Goal: Find specific page/section: Find specific page/section

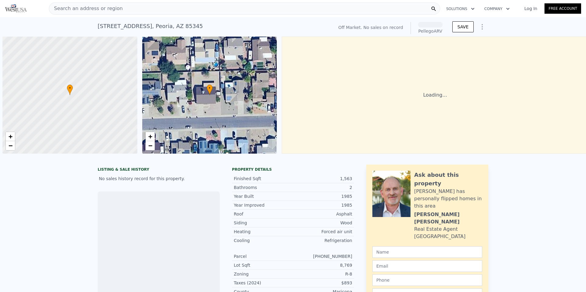
scroll to position [0, 2]
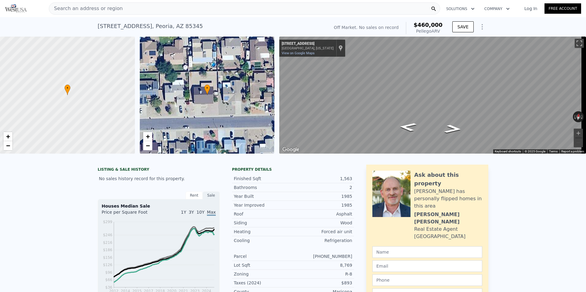
click at [181, 9] on div "Search an address or region" at bounding box center [244, 8] width 391 height 12
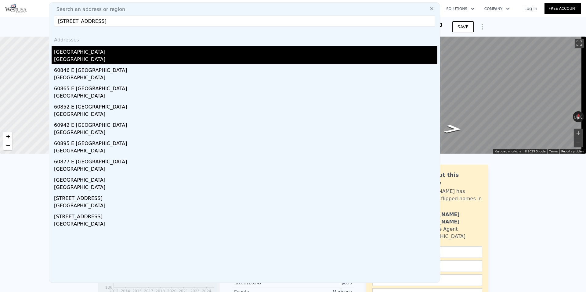
type input "[STREET_ADDRESS]"
click at [81, 51] on div "[GEOGRAPHIC_DATA]" at bounding box center [245, 51] width 383 height 10
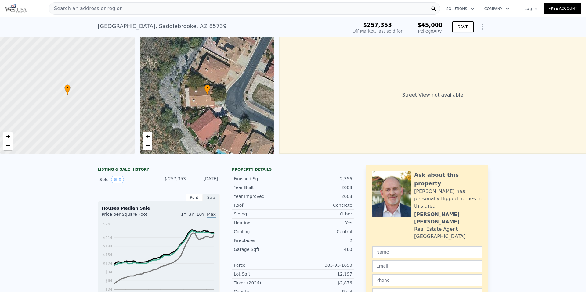
click at [349, 9] on div "Search an address or region" at bounding box center [244, 8] width 391 height 12
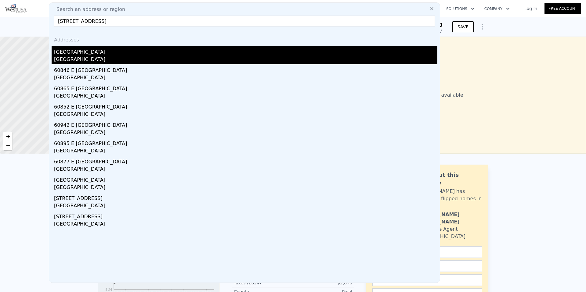
type input "[STREET_ADDRESS]"
click at [164, 55] on div "[GEOGRAPHIC_DATA]" at bounding box center [245, 51] width 383 height 10
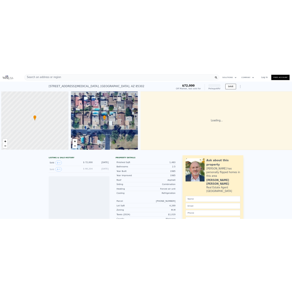
scroll to position [0, 2]
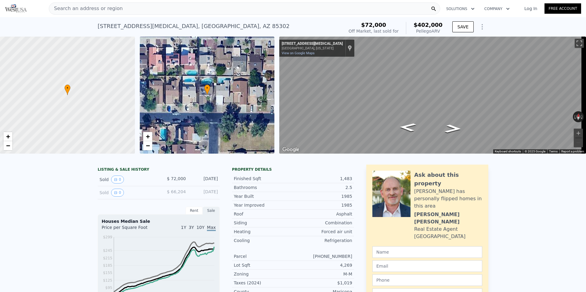
click at [259, 8] on div "Search an address or region" at bounding box center [244, 8] width 391 height 12
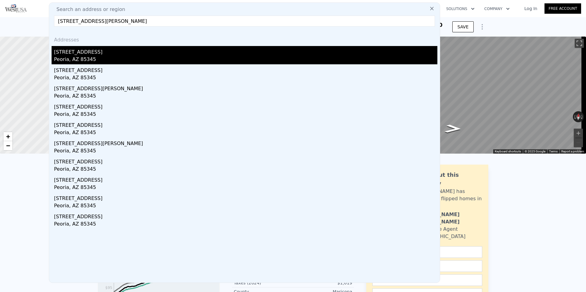
type input "[STREET_ADDRESS][PERSON_NAME]"
click at [149, 49] on div "[STREET_ADDRESS]" at bounding box center [245, 51] width 383 height 10
